Goal: Information Seeking & Learning: Learn about a topic

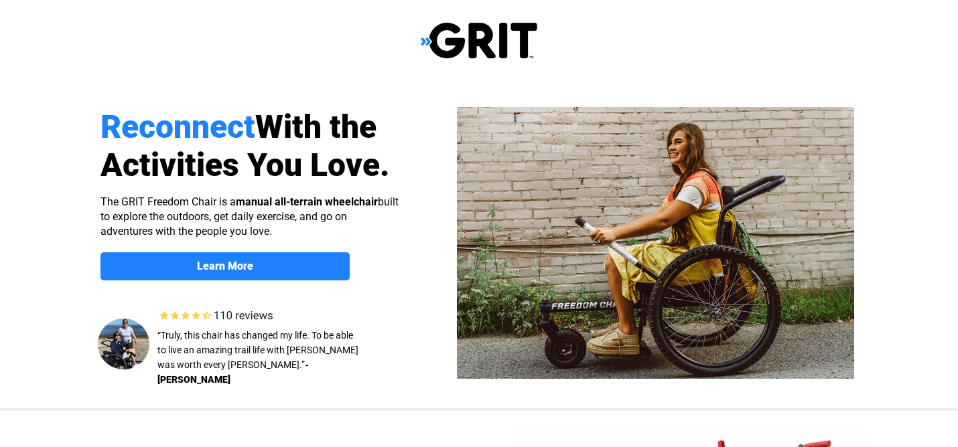
select select "US"
click at [453, 41] on img at bounding box center [479, 40] width 117 height 38
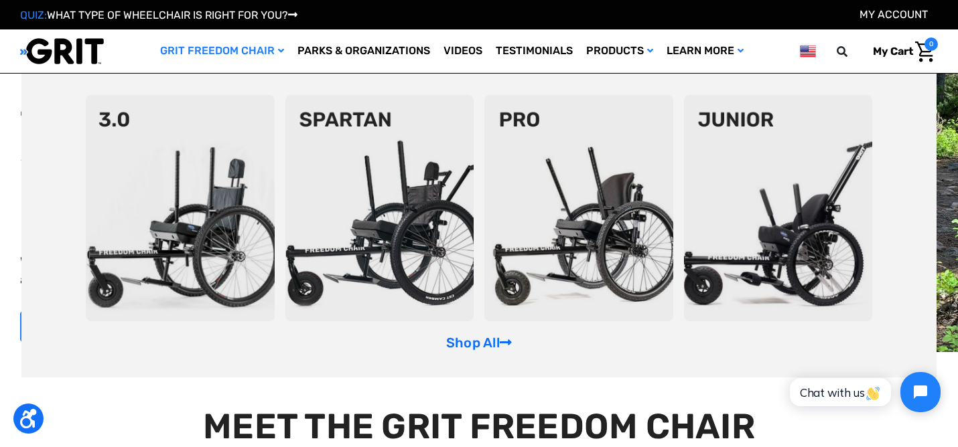
click at [373, 190] on img at bounding box center [379, 208] width 189 height 226
